Goal: Information Seeking & Learning: Find contact information

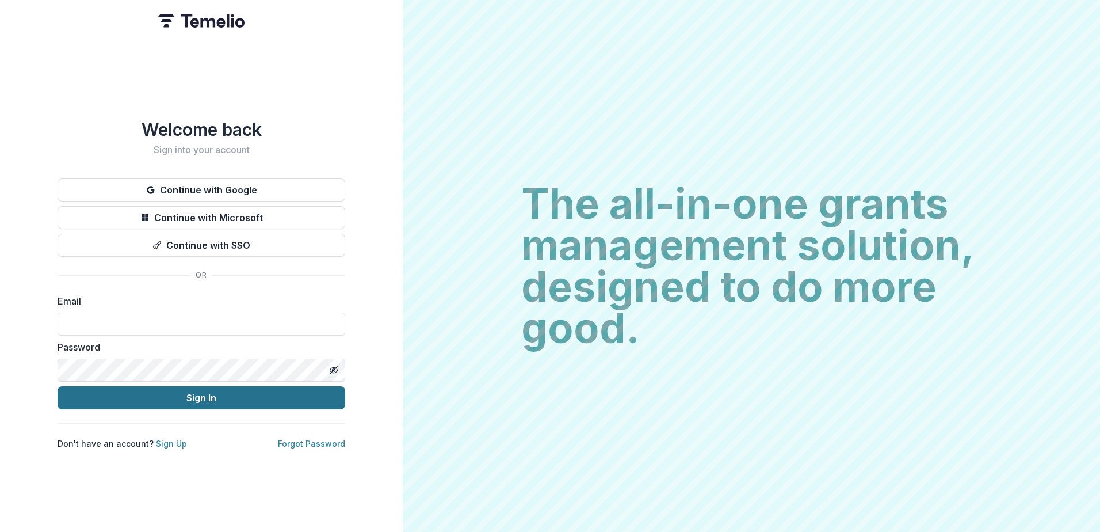
type input "**********"
click at [232, 387] on button "Sign In" at bounding box center [202, 397] width 288 height 23
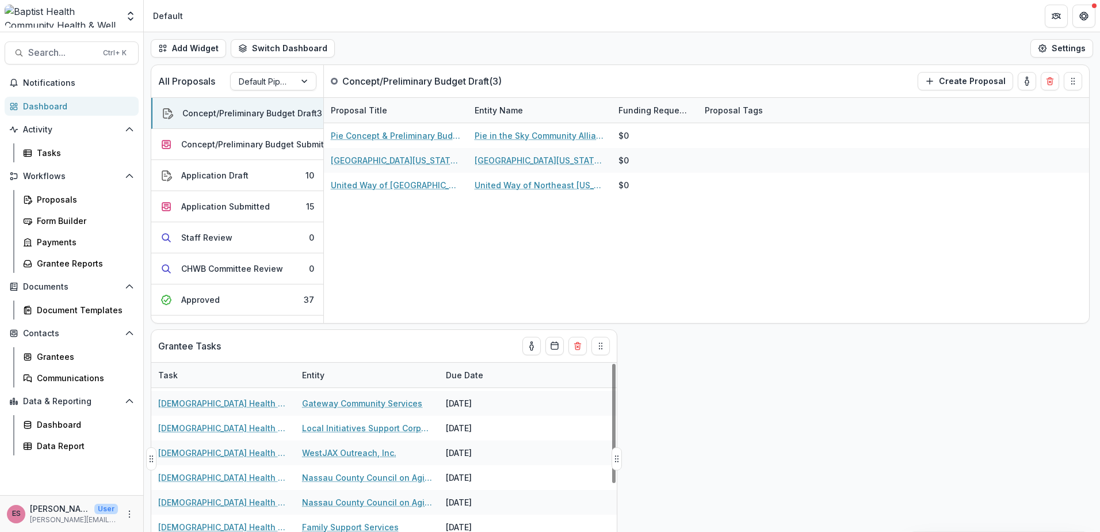
scroll to position [173, 0]
click at [216, 296] on div "Approved" at bounding box center [200, 299] width 39 height 12
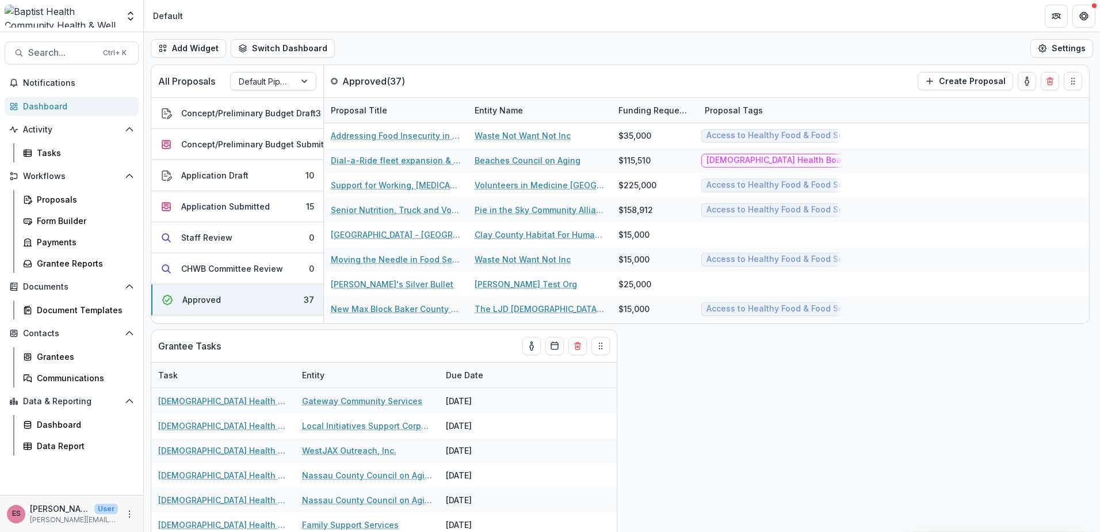
click at [661, 427] on div "All Proposals Default Pipeline Approved ( 37 ) Create Proposal Concept/Prelimin…" at bounding box center [622, 297] width 956 height 467
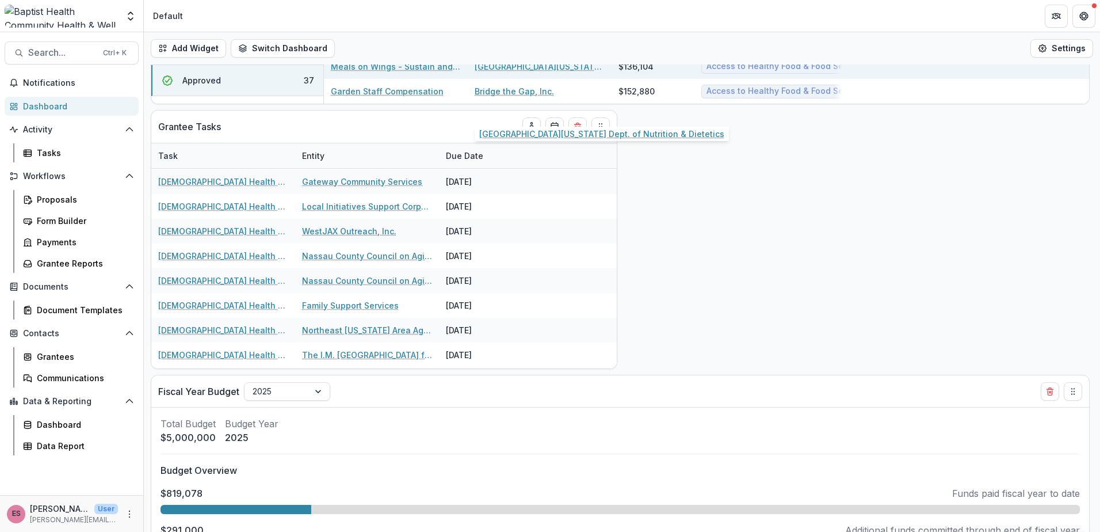
scroll to position [230, 0]
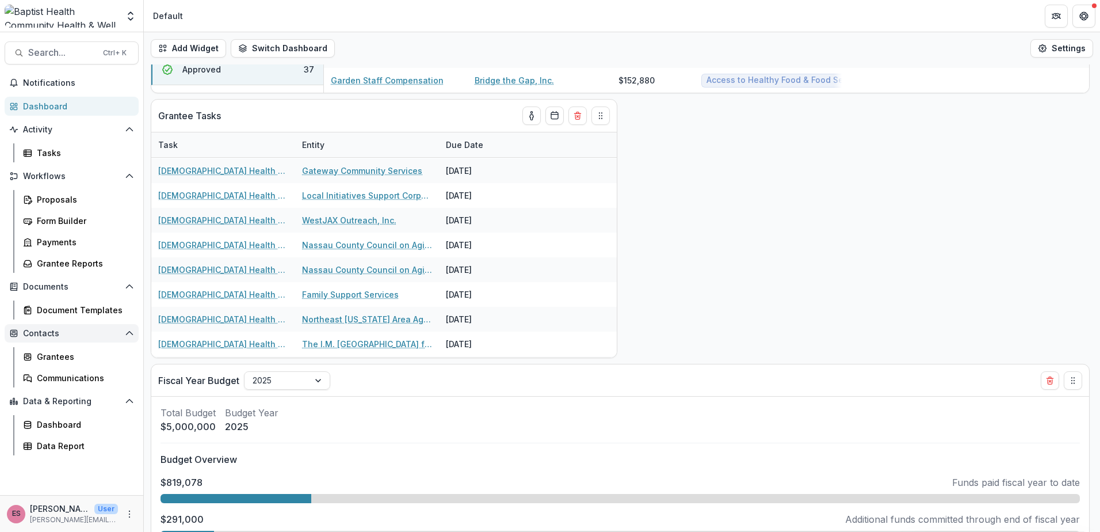
click at [51, 333] on span "Contacts" at bounding box center [71, 334] width 97 height 10
click at [45, 331] on span "Contacts" at bounding box center [71, 334] width 97 height 10
click at [54, 360] on div "Grantees" at bounding box center [83, 356] width 93 height 12
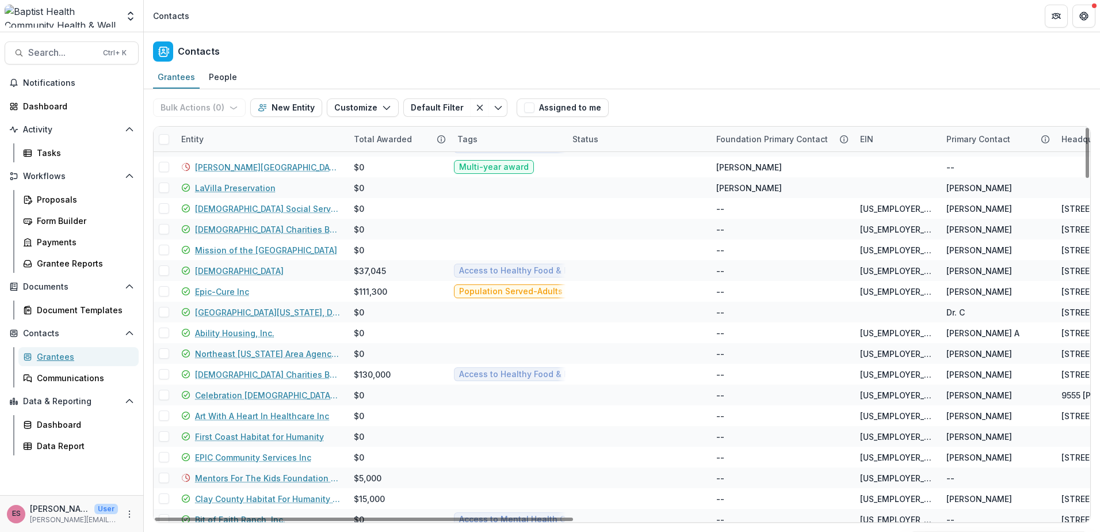
scroll to position [2675, 0]
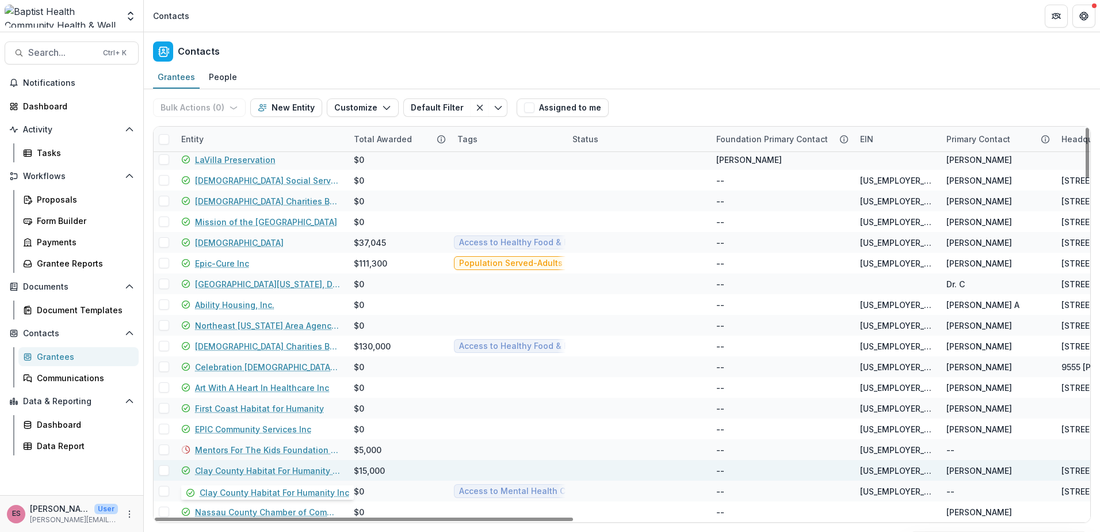
click at [243, 468] on link "Clay County Habitat For Humanity Inc" at bounding box center [267, 470] width 145 height 12
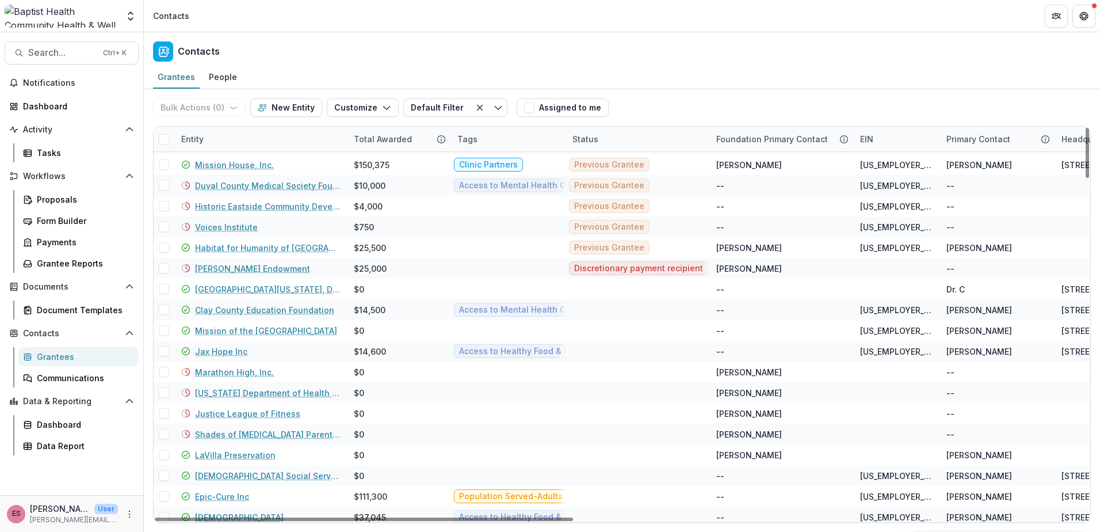
scroll to position [2675, 0]
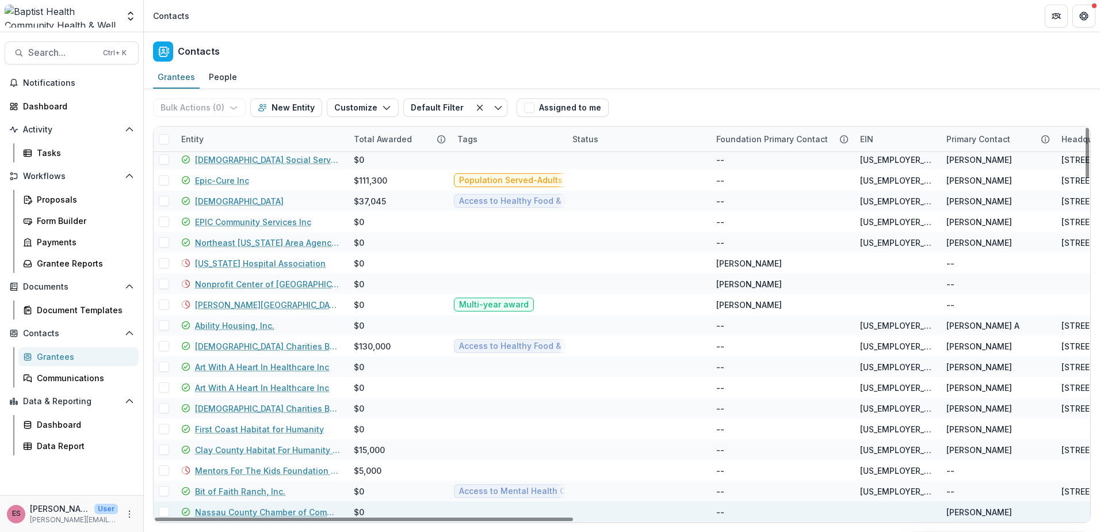
drag, startPoint x: 1087, startPoint y: 492, endPoint x: 1073, endPoint y: 517, distance: 28.6
click at [1089, 178] on div at bounding box center [1087, 153] width 3 height 50
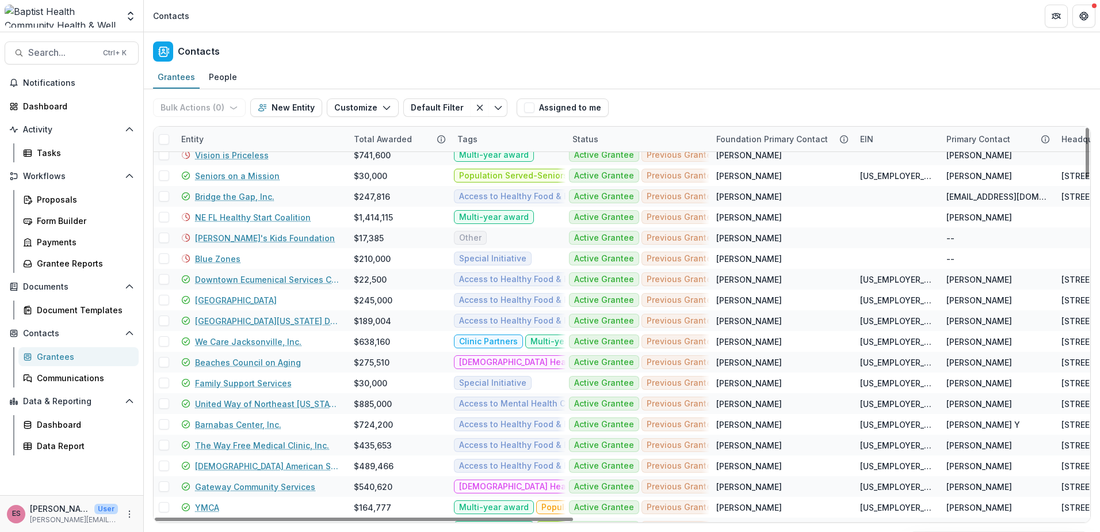
scroll to position [0, 0]
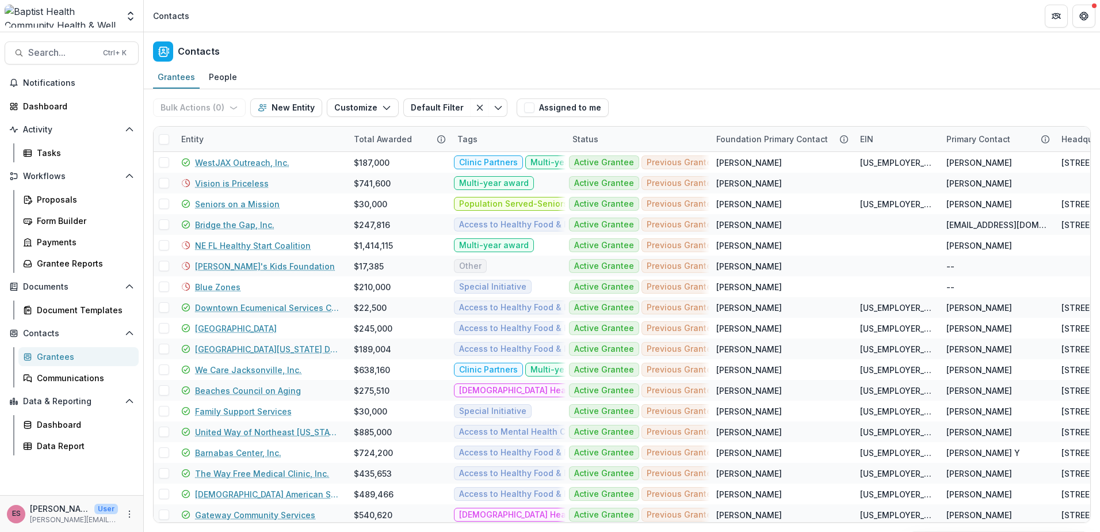
click at [1008, 57] on div "Contacts" at bounding box center [622, 49] width 956 height 34
click at [70, 51] on span "Search..." at bounding box center [62, 52] width 68 height 11
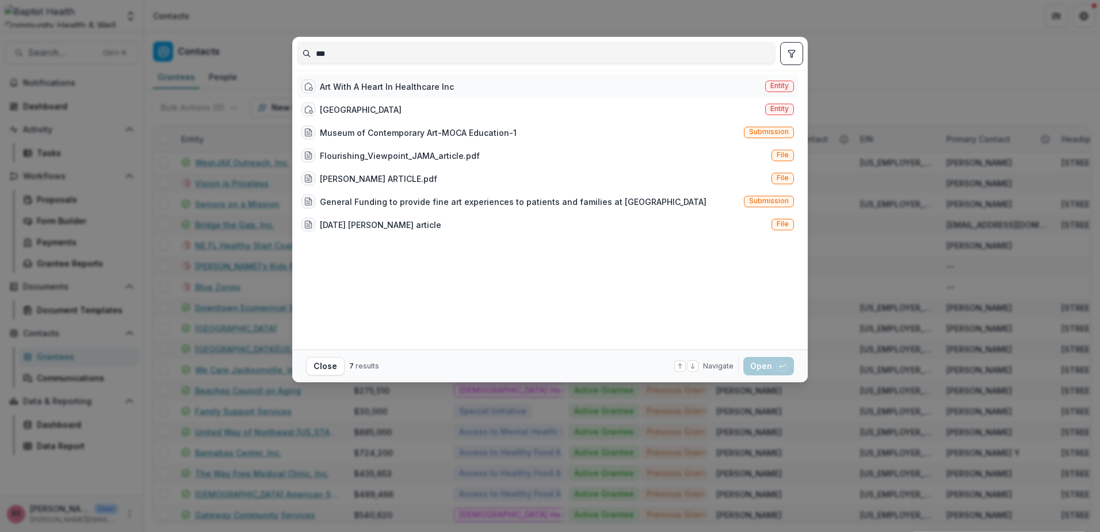
click at [354, 86] on div "Art With A Heart In Healthcare Inc" at bounding box center [387, 87] width 134 height 12
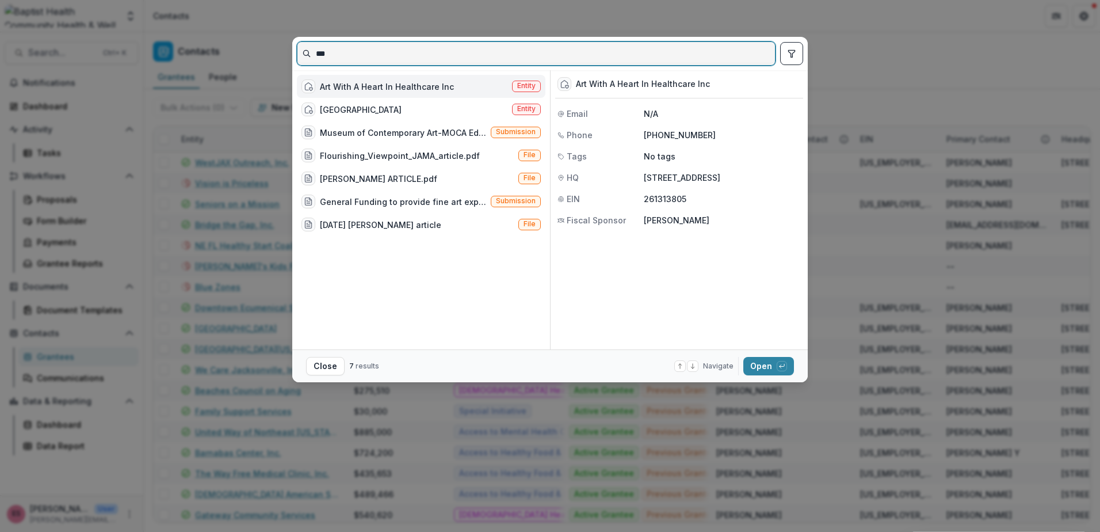
drag, startPoint x: 379, startPoint y: 59, endPoint x: 315, endPoint y: 54, distance: 64.1
click at [315, 54] on input "***" at bounding box center [536, 53] width 478 height 18
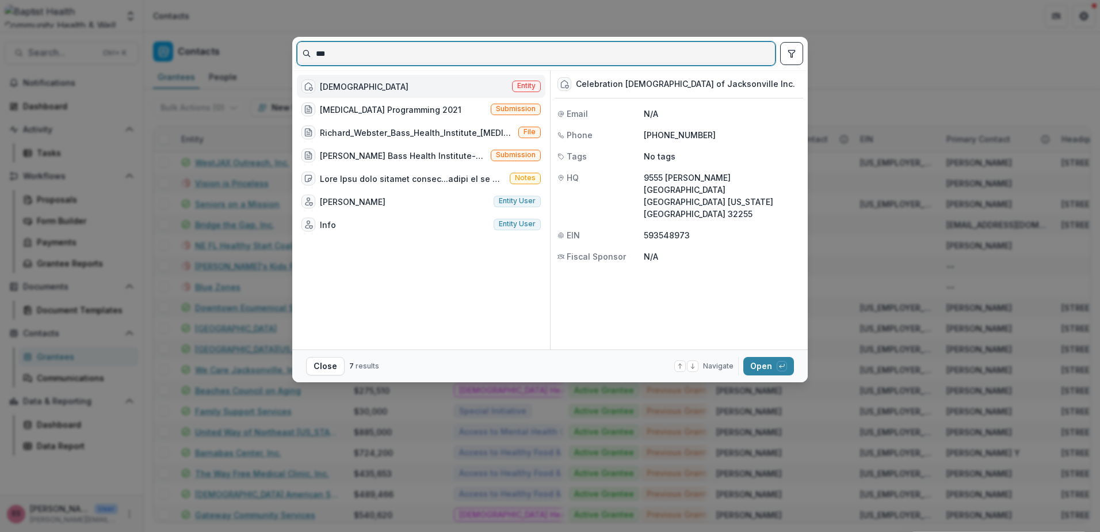
type input "***"
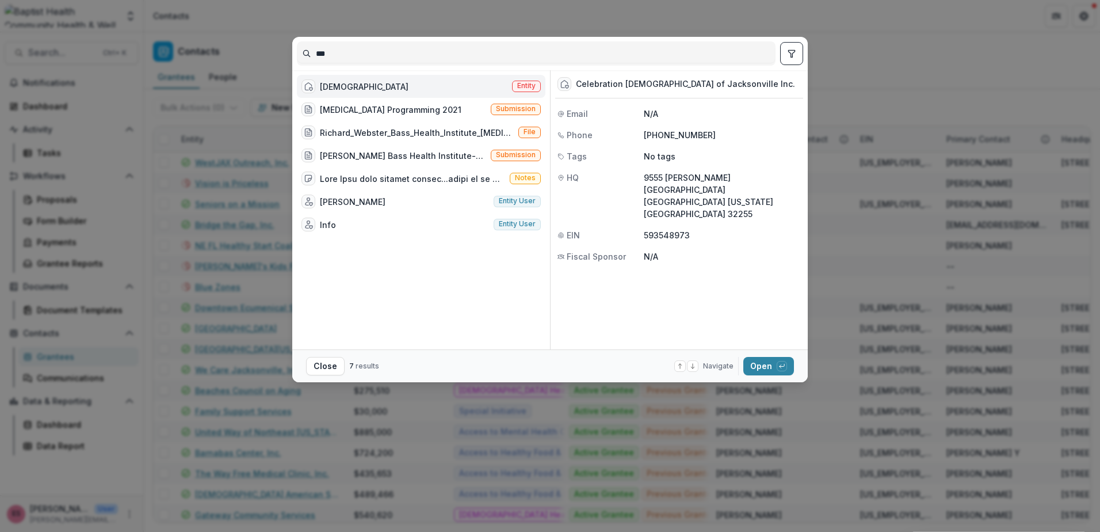
click at [329, 86] on div "[DEMOGRAPHIC_DATA]" at bounding box center [364, 87] width 89 height 12
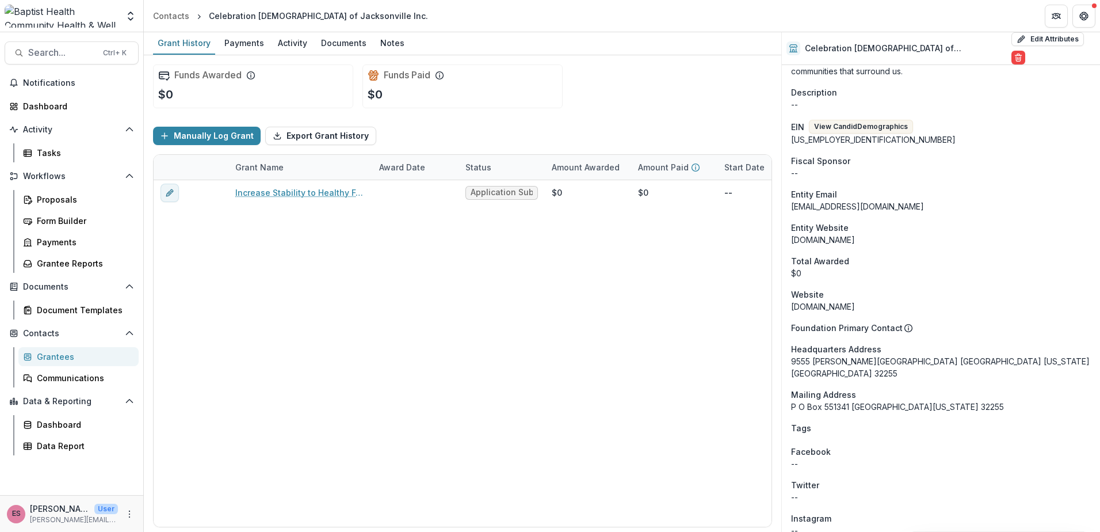
scroll to position [518, 0]
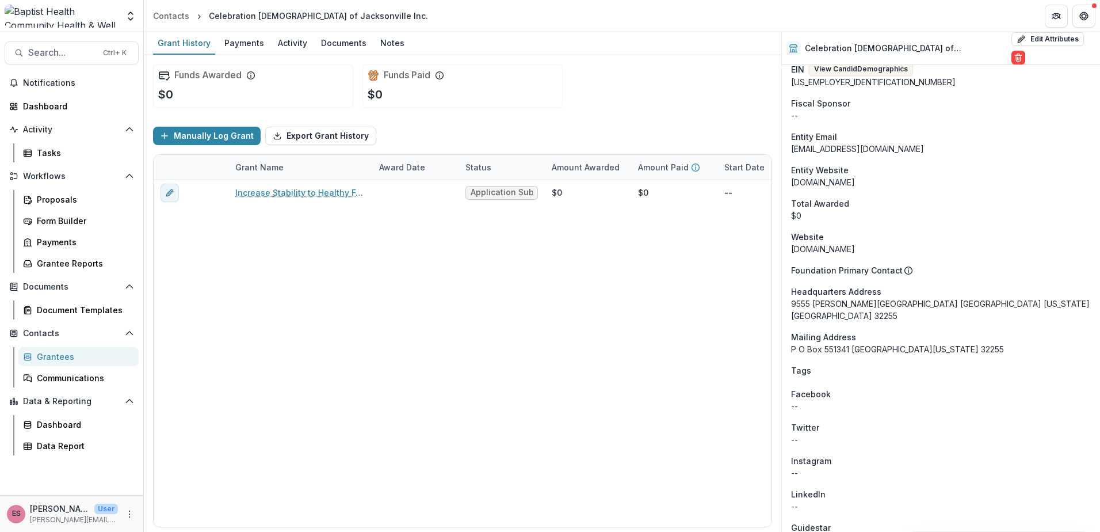
click at [797, 343] on div "P O Box 551341 [GEOGRAPHIC_DATA][US_STATE] 32255" at bounding box center [941, 349] width 300 height 12
click at [791, 343] on div "P O Box 551341 [GEOGRAPHIC_DATA][US_STATE] 32255" at bounding box center [941, 349] width 300 height 12
drag, startPoint x: 789, startPoint y: 327, endPoint x: 849, endPoint y: 325, distance: 59.3
click at [849, 325] on div "Onboarding Completed DBA Celebration [DEMOGRAPHIC_DATA] Phone Number [PHONE_NUM…" at bounding box center [941, 189] width 318 height 1284
copy div "P O Box 551341"
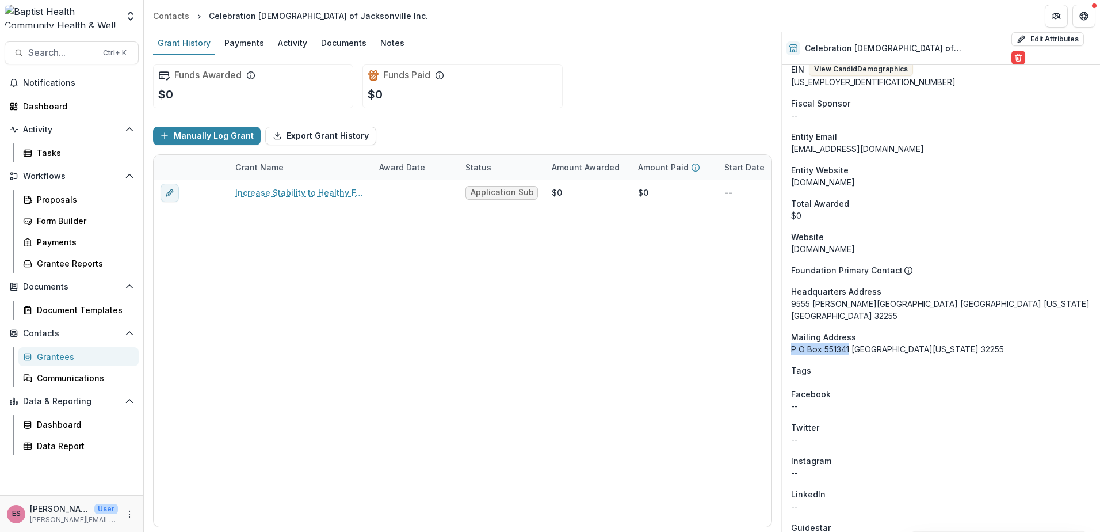
scroll to position [460, 0]
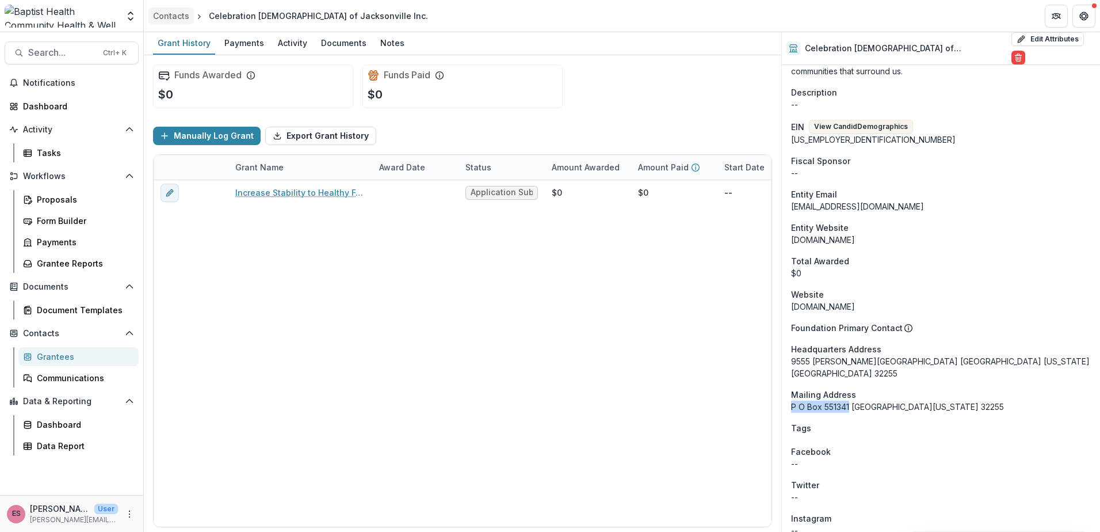
click at [179, 14] on div "Contacts" at bounding box center [171, 16] width 36 height 12
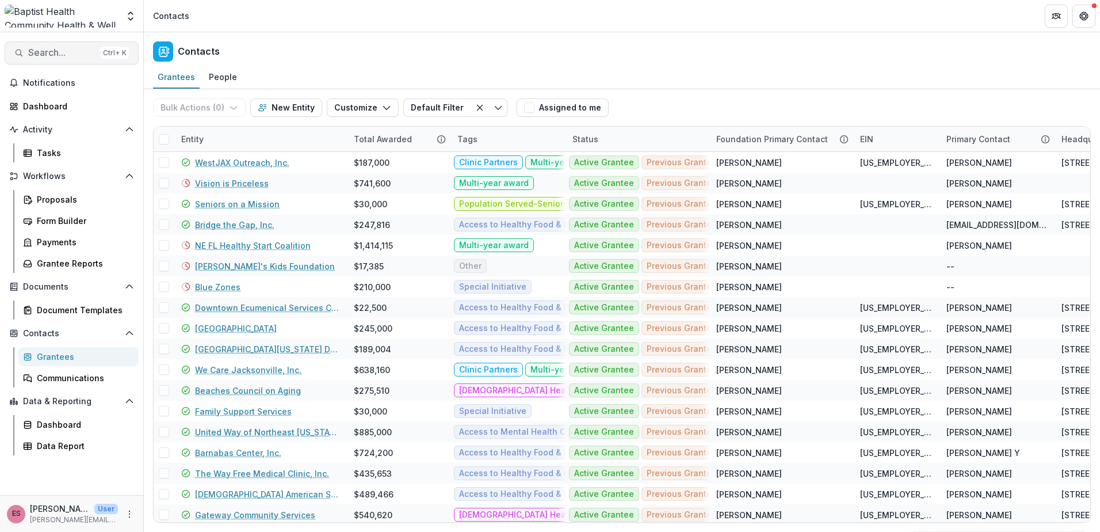
click at [52, 51] on span "Search..." at bounding box center [62, 52] width 68 height 11
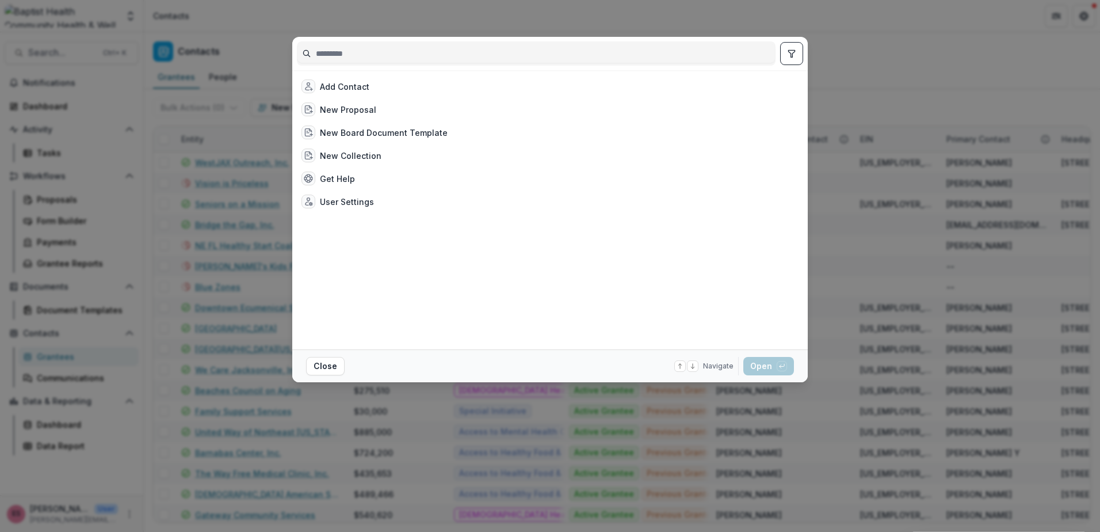
click at [347, 56] on input at bounding box center [536, 53] width 478 height 18
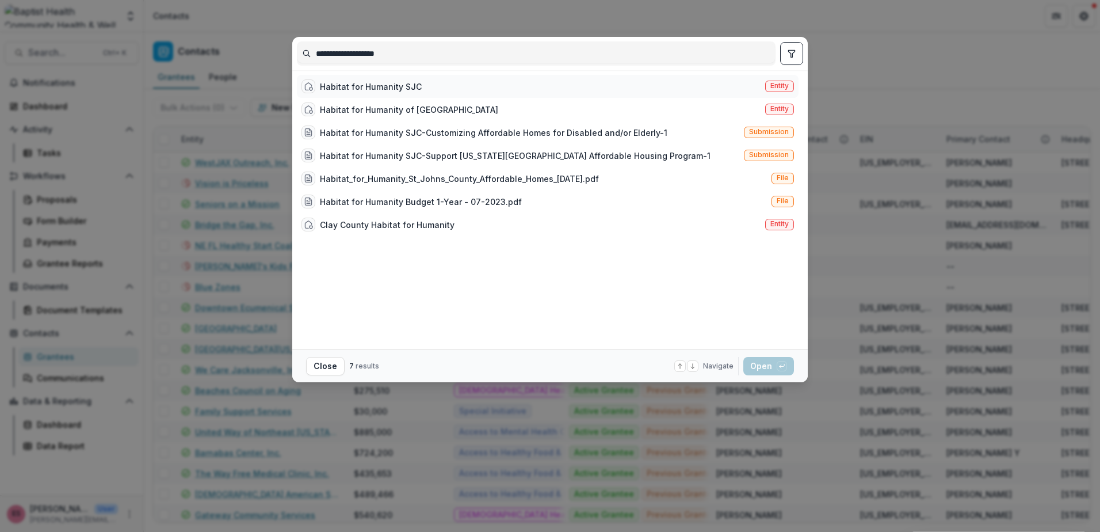
type input "**********"
click at [398, 87] on div "Habitat for Humanity SJC" at bounding box center [371, 87] width 102 height 12
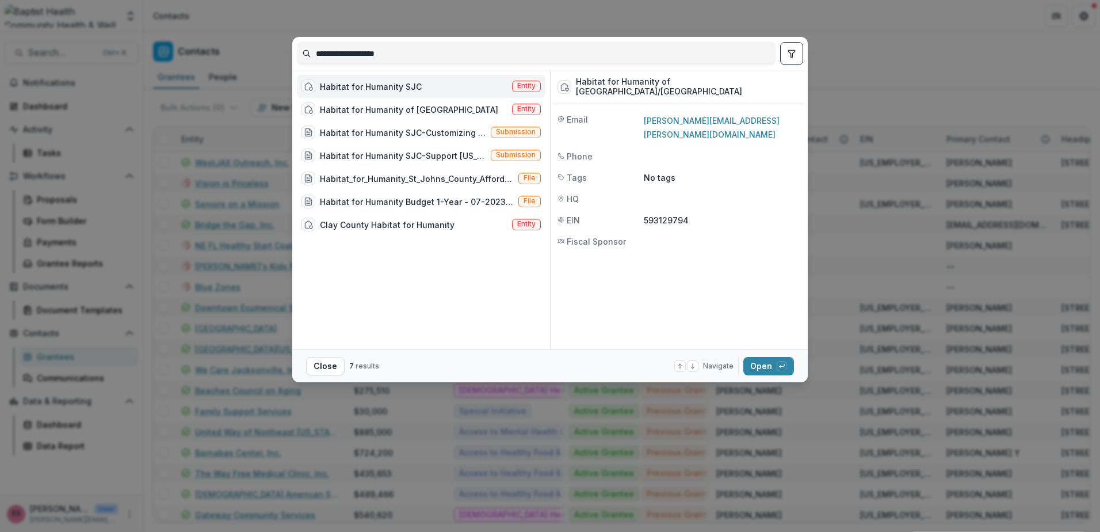
click at [365, 85] on div "Habitat for Humanity SJC" at bounding box center [371, 87] width 102 height 12
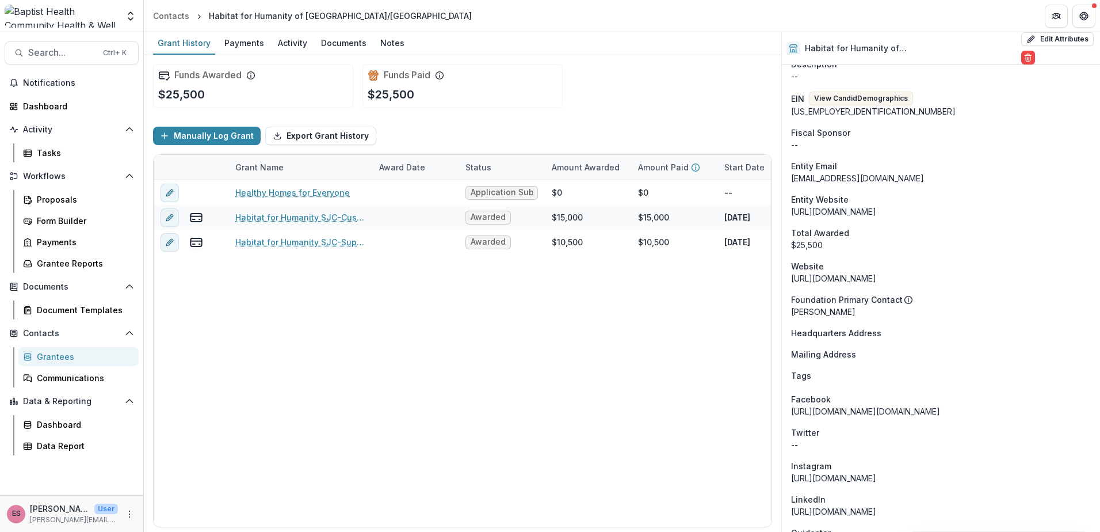
scroll to position [449, 0]
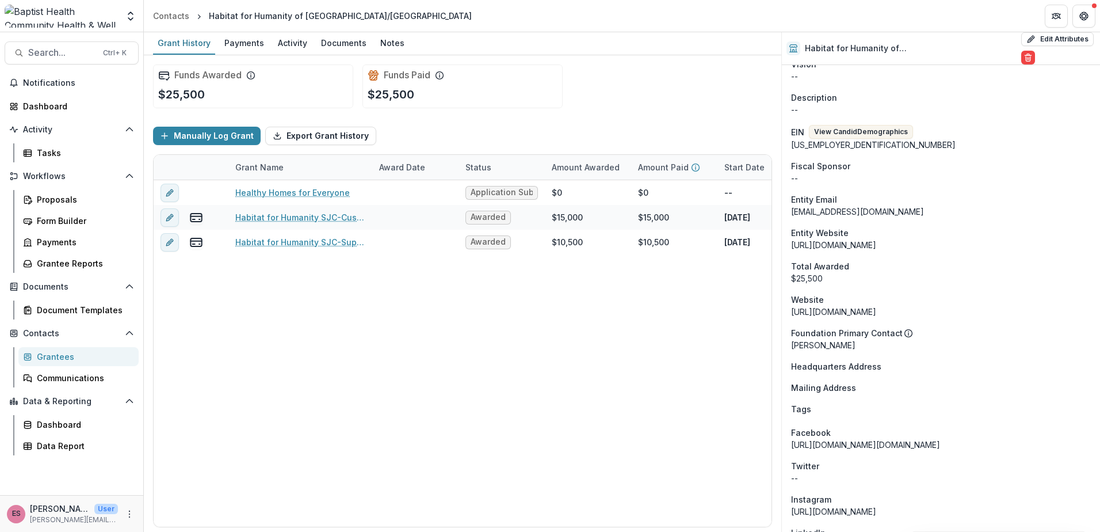
click at [840, 240] on div "[URL][DOMAIN_NAME]" at bounding box center [941, 245] width 300 height 12
drag, startPoint x: 892, startPoint y: 239, endPoint x: 789, endPoint y: 242, distance: 103.0
click at [789, 242] on div "Onboarding Completed DBA Habitat St. [PERSON_NAME] Phone Number -- Team Verify …" at bounding box center [941, 243] width 318 height 1254
copy div "[URL][DOMAIN_NAME]"
